Goal: Task Accomplishment & Management: Use online tool/utility

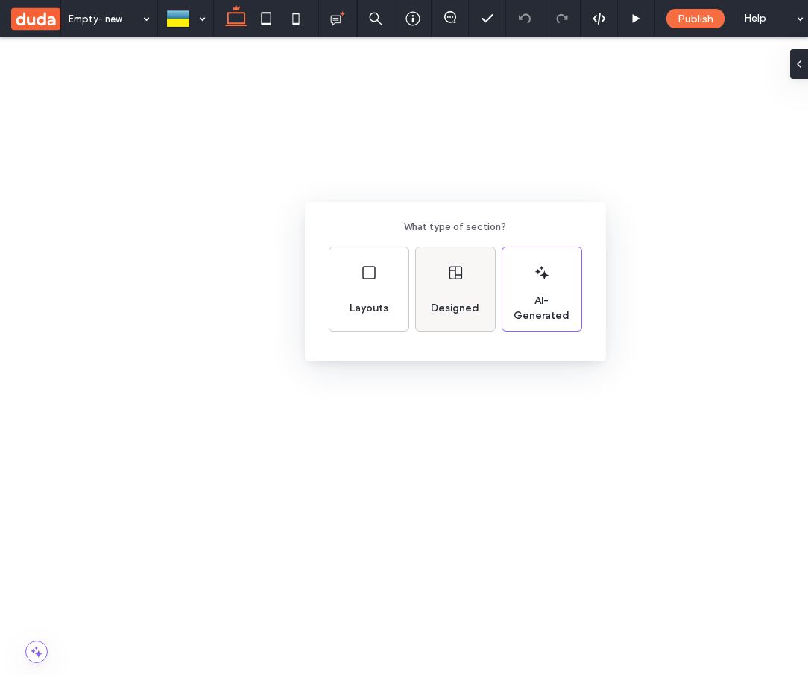
click at [449, 297] on div "Designed" at bounding box center [455, 308] width 60 height 33
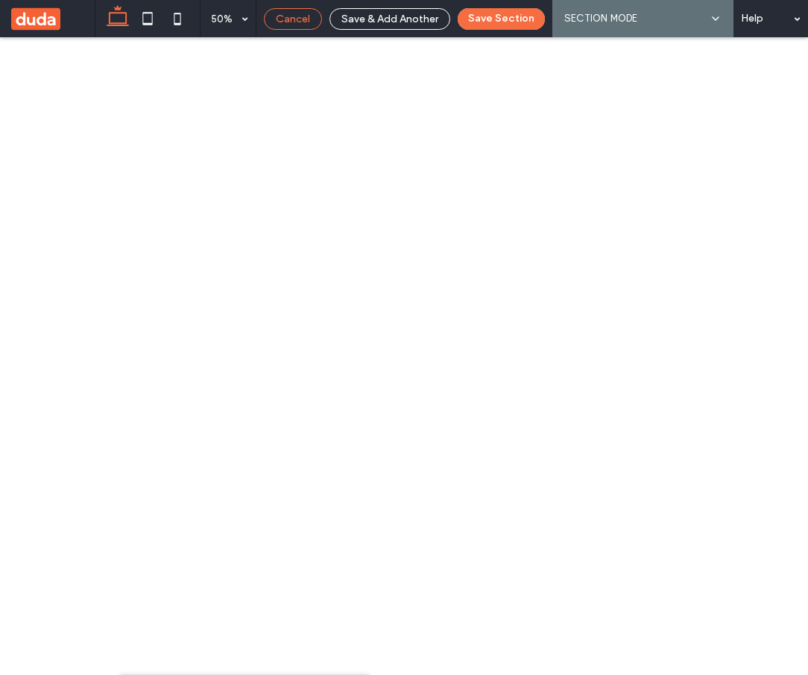
click at [305, 13] on span "Cancel" at bounding box center [293, 19] width 34 height 13
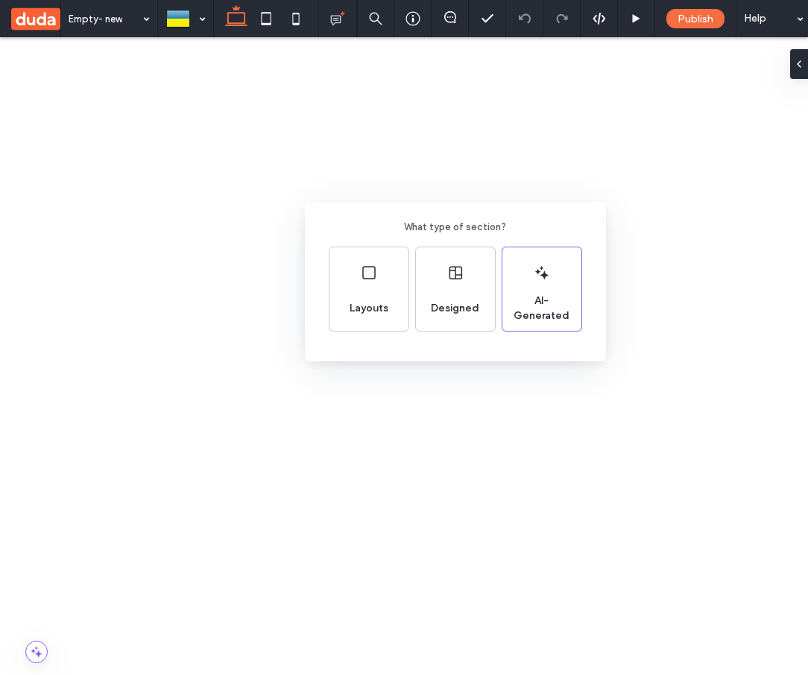
click at [411, 460] on div "What type of section? Layouts Designed AI-Generated" at bounding box center [404, 374] width 808 height 748
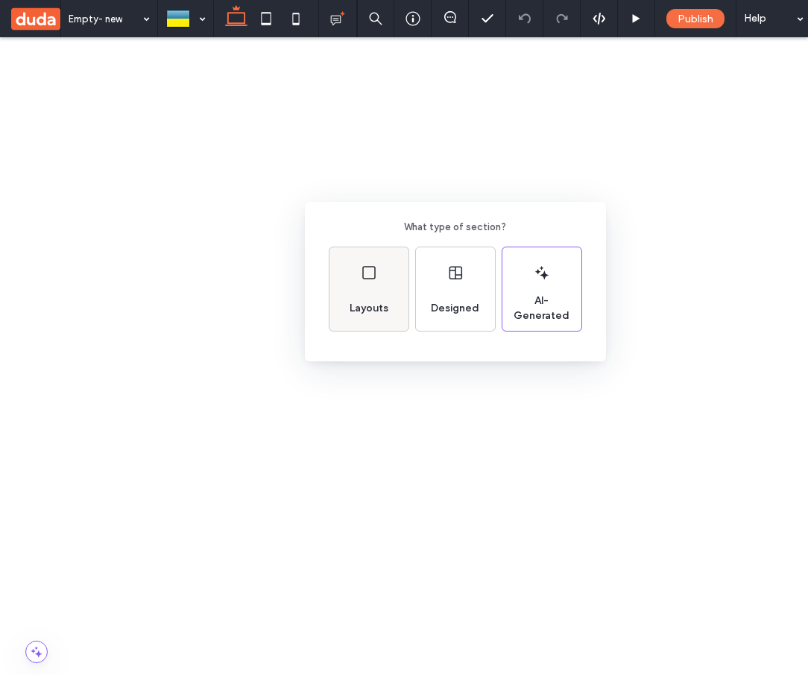
click at [364, 270] on icon at bounding box center [369, 273] width 18 height 18
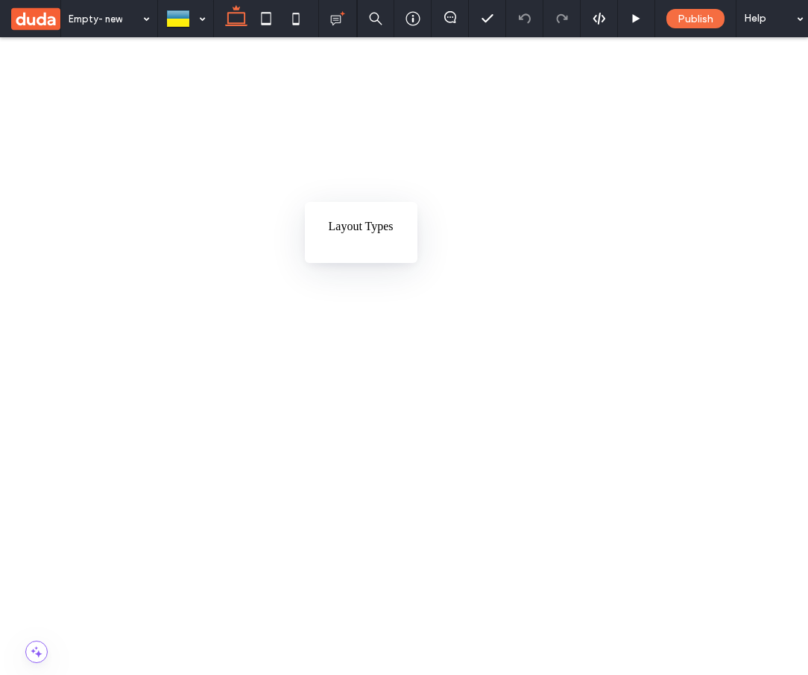
click at [388, 429] on div "Layout Types" at bounding box center [404, 374] width 808 height 748
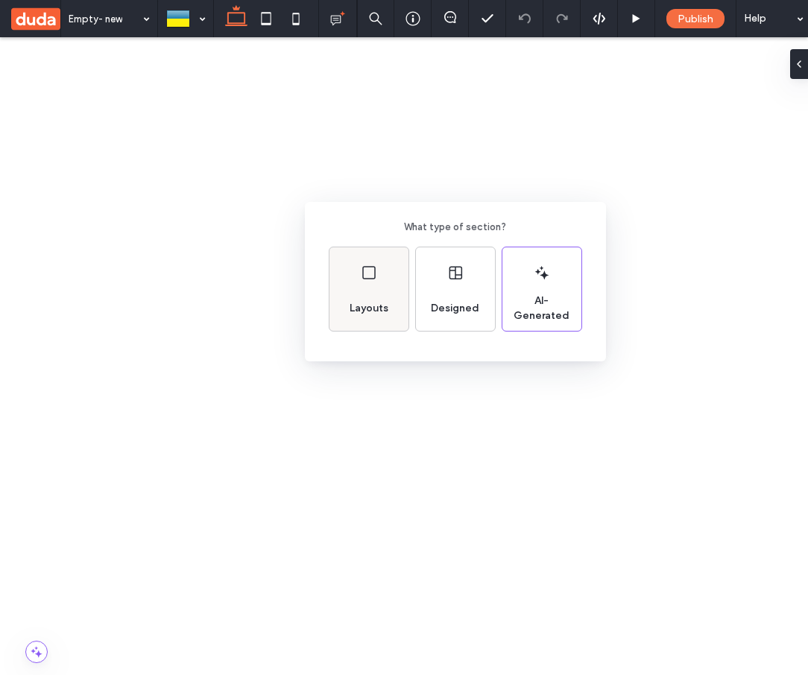
click at [380, 300] on div "Layouts" at bounding box center [368, 308] width 51 height 33
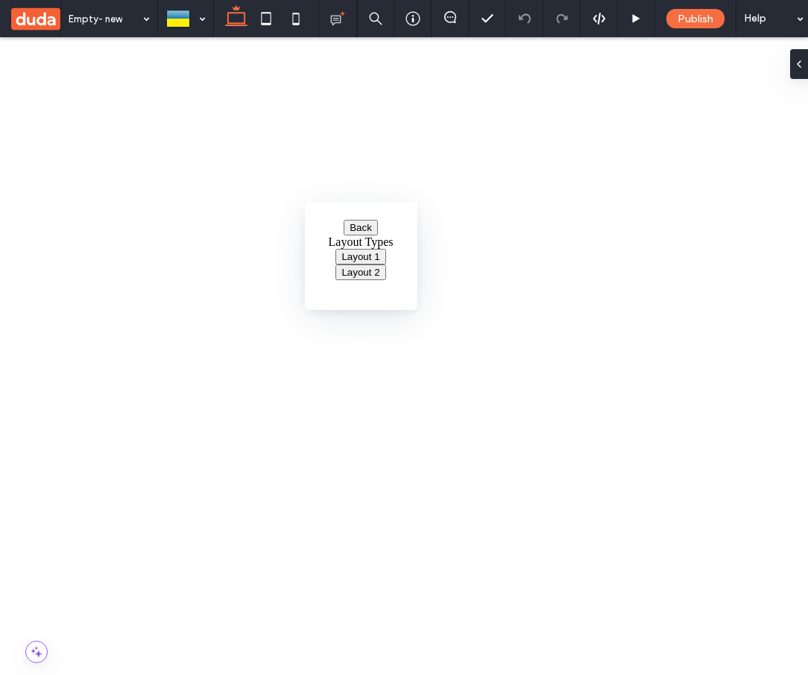
click at [358, 232] on button "Back" at bounding box center [360, 228] width 34 height 16
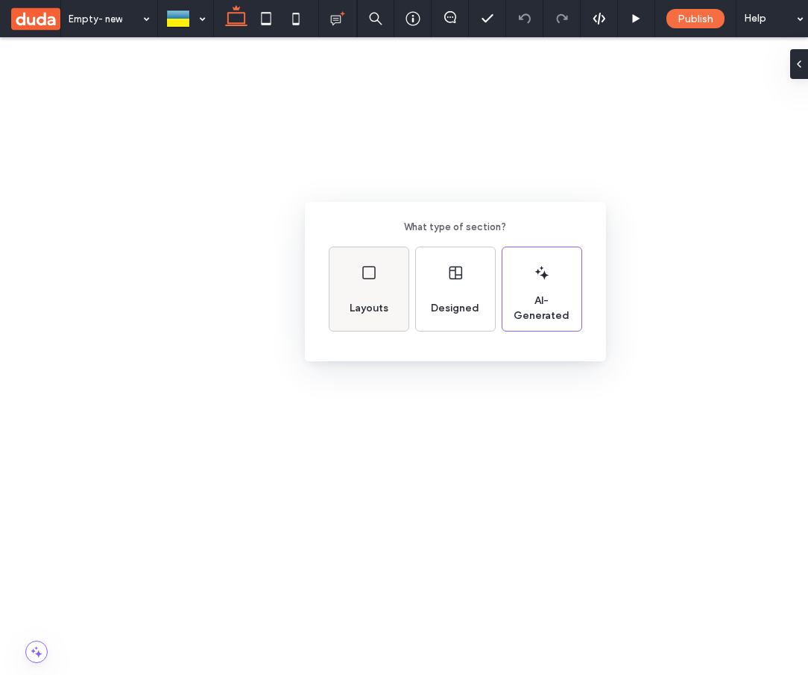
click at [360, 270] on icon at bounding box center [369, 273] width 18 height 18
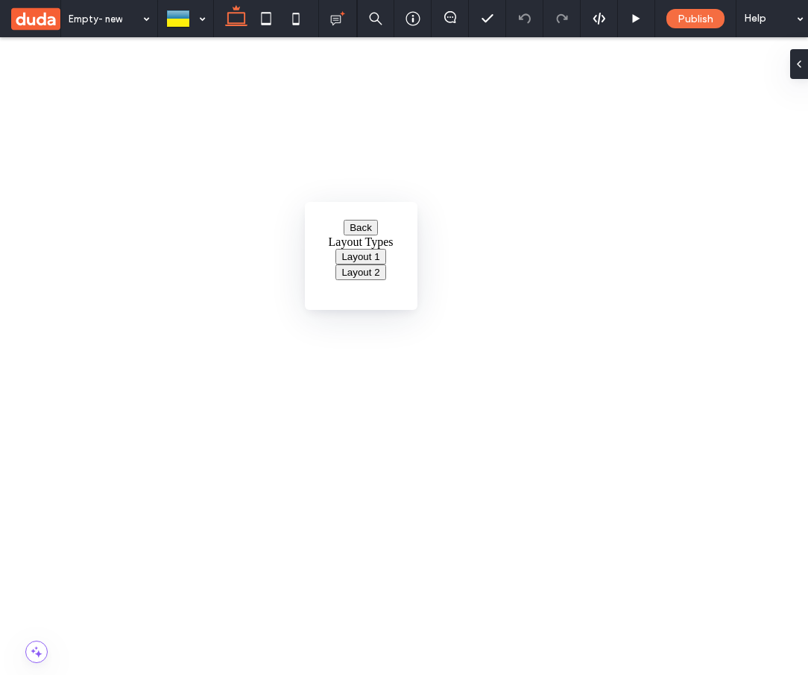
click at [373, 259] on button "Layout 1" at bounding box center [360, 257] width 50 height 16
click at [371, 280] on button "Layout 2" at bounding box center [360, 272] width 50 height 16
click at [602, 273] on div "Back Layout Types Layout 1 Layout 2" at bounding box center [404, 374] width 808 height 748
